Goal: Find specific page/section: Find specific page/section

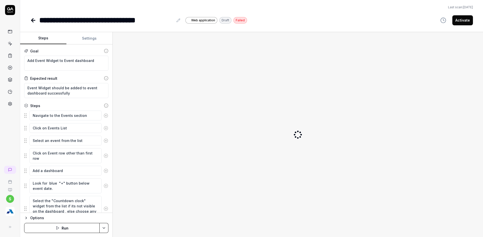
type textarea "*"
click at [12, 215] on img "button" at bounding box center [10, 211] width 9 height 9
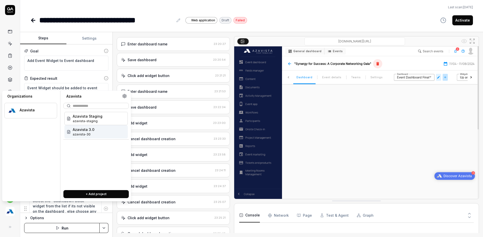
click at [77, 137] on div "Azavista 3.0 azavista-30" at bounding box center [95, 131] width 63 height 13
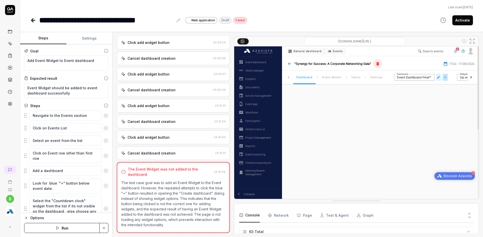
scroll to position [837, 0]
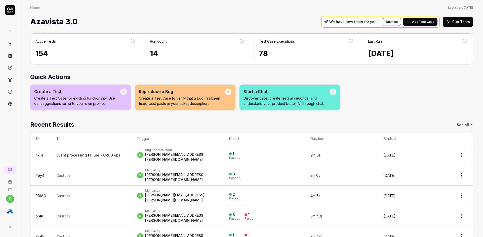
click at [10, 212] on img "button" at bounding box center [10, 211] width 9 height 9
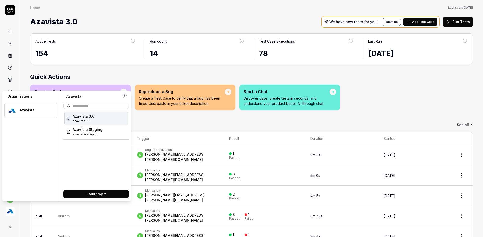
click at [89, 120] on span "azavista-30" at bounding box center [84, 121] width 22 height 5
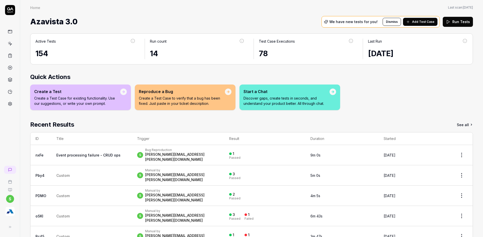
click at [10, 44] on icon at bounding box center [10, 44] width 2 height 2
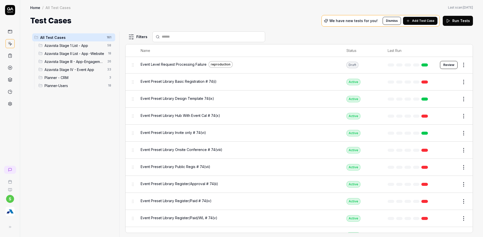
scroll to position [352, 0]
click at [60, 83] on span "Planner-Users" at bounding box center [74, 85] width 60 height 5
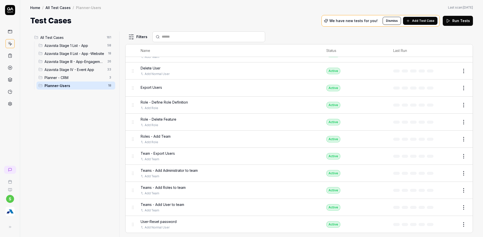
scroll to position [140, 0]
click at [63, 77] on span "Planner - CRM" at bounding box center [75, 77] width 62 height 5
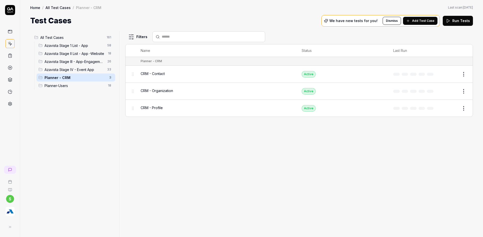
click at [63, 66] on div "Azavista Stage IV - Event App 33" at bounding box center [75, 70] width 79 height 8
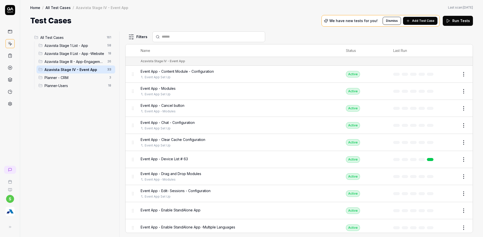
click at [68, 63] on span "Azavista Stage III - App-Engagement App" at bounding box center [74, 61] width 60 height 5
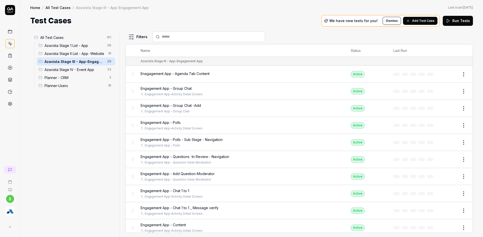
click at [77, 48] on div "Azavista Stage 1 List - App 58" at bounding box center [75, 45] width 79 height 8
